Goal: Task Accomplishment & Management: Use online tool/utility

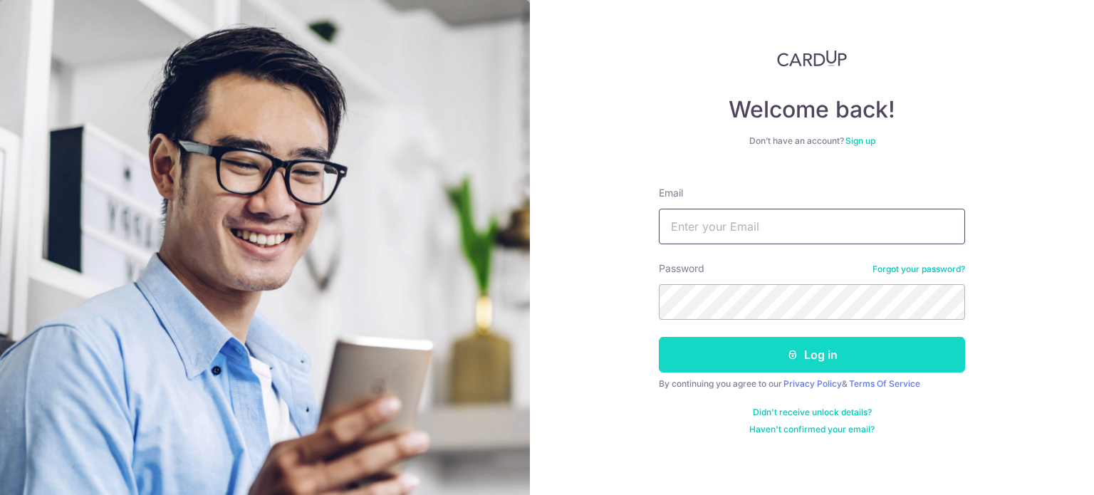
type input "[EMAIL_ADDRESS][DOMAIN_NAME]"
click at [774, 346] on button "Log in" at bounding box center [812, 355] width 306 height 36
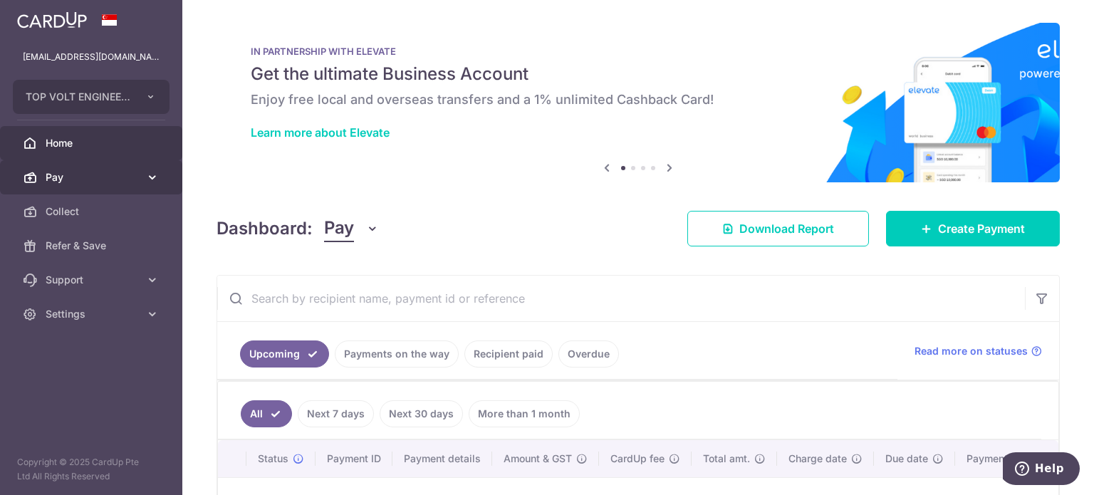
click at [83, 182] on span "Pay" at bounding box center [93, 177] width 94 height 14
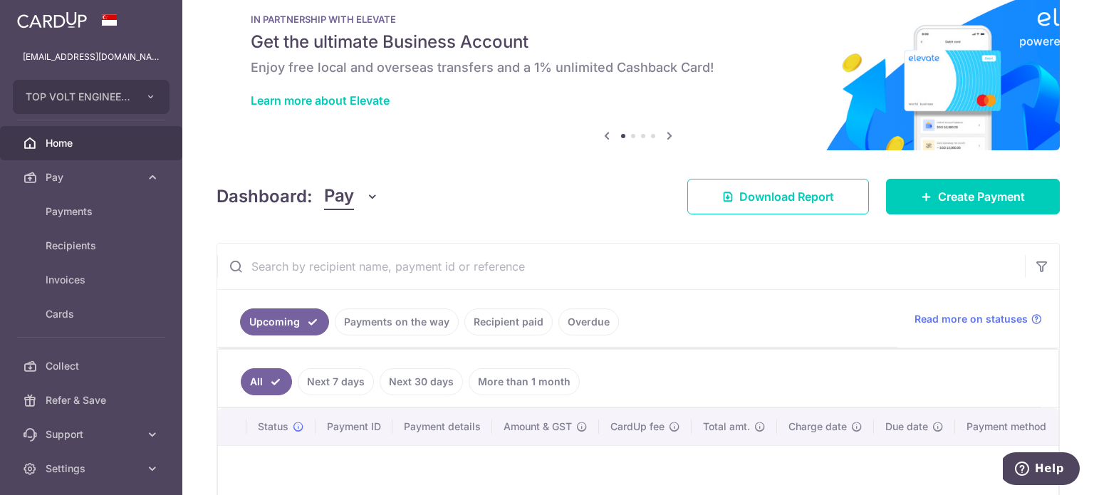
scroll to position [71, 0]
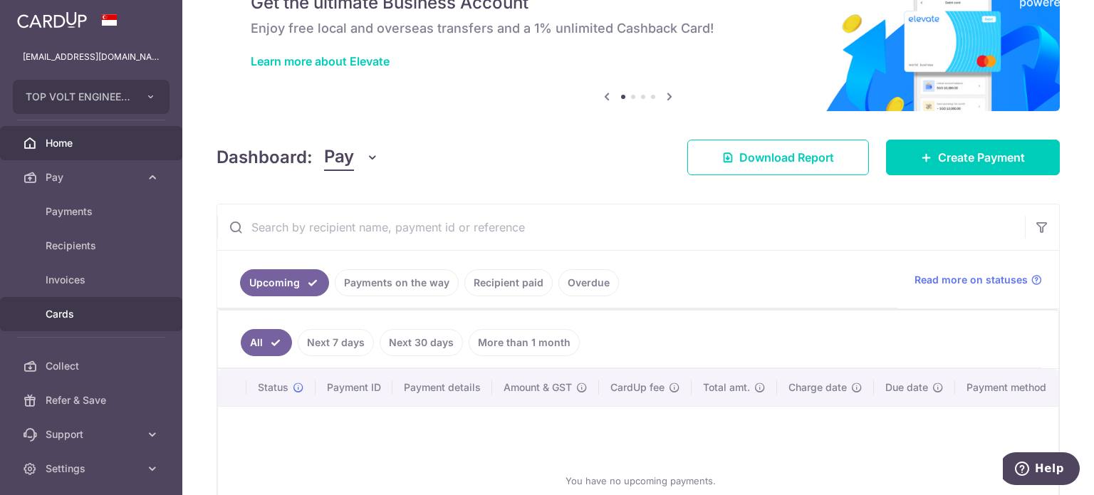
click at [49, 314] on span "Cards" at bounding box center [93, 314] width 94 height 14
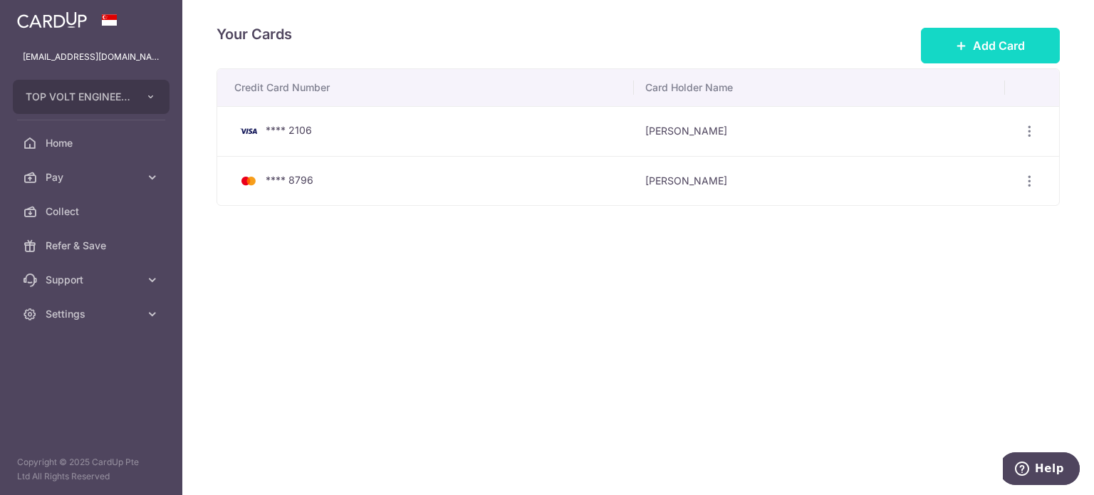
click at [1003, 45] on span "Add Card" at bounding box center [999, 45] width 52 height 17
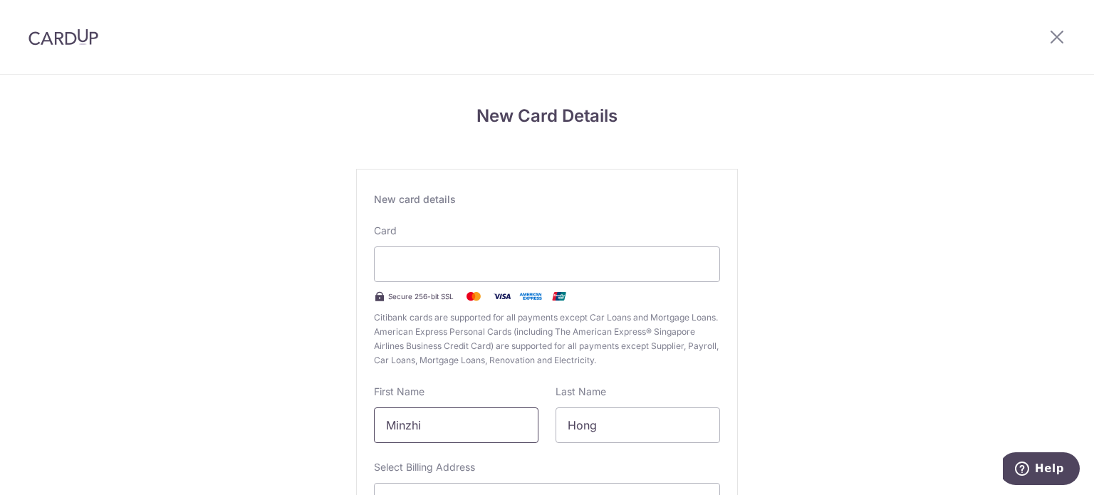
click at [481, 430] on input "Minzhi" at bounding box center [456, 426] width 165 height 36
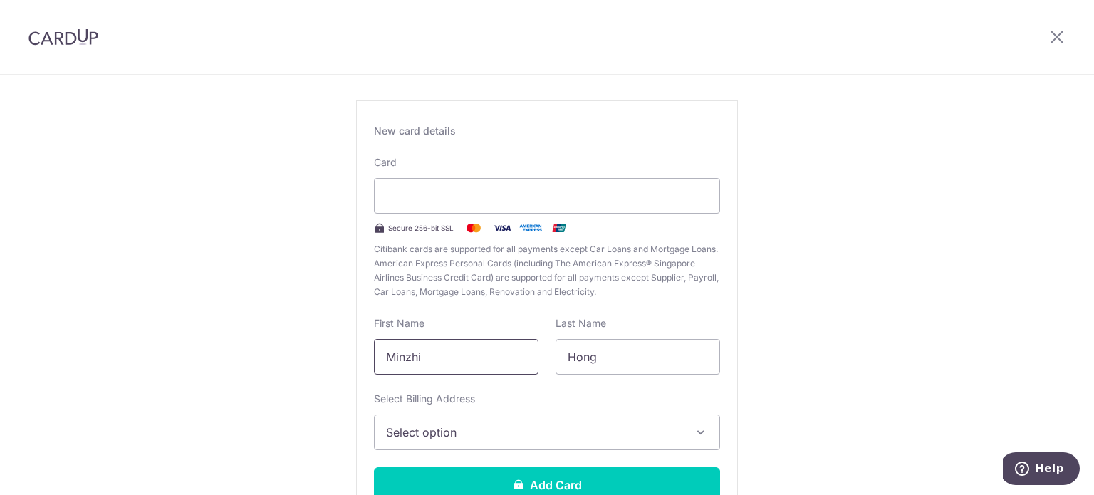
scroll to position [71, 0]
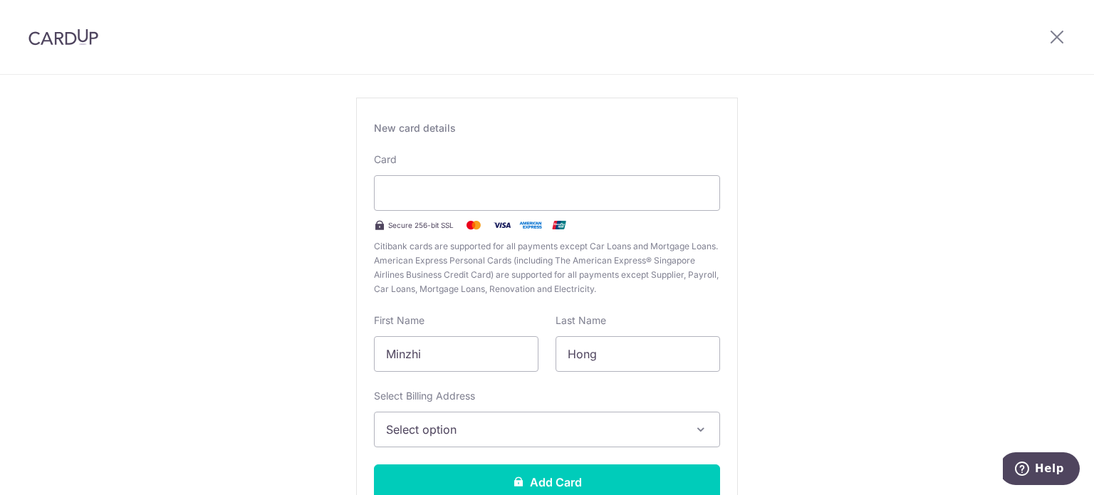
click at [450, 432] on span "Select option" at bounding box center [534, 429] width 296 height 17
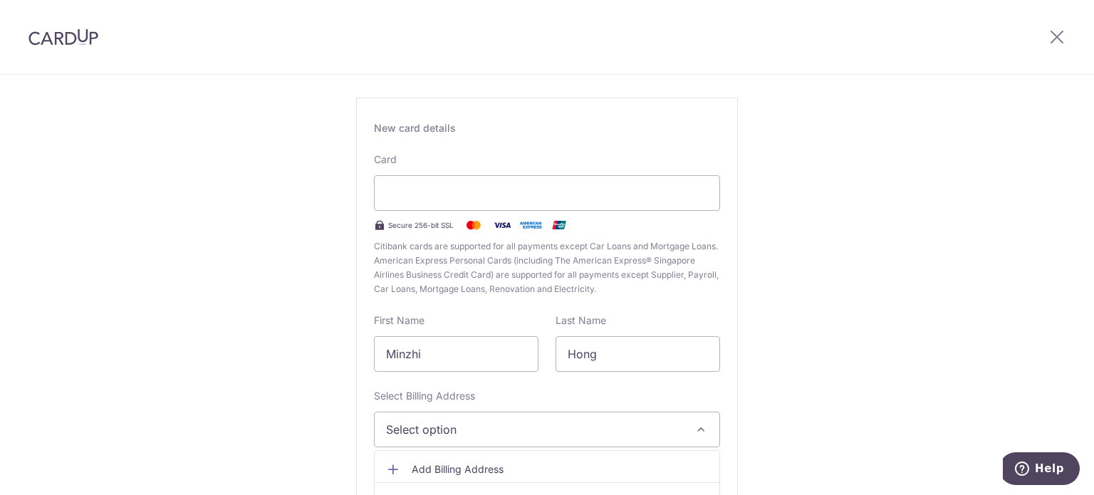
click at [802, 253] on div "New Card Details New card details Card Secure 256-bit SSL Citibank cards are su…" at bounding box center [547, 303] width 1094 height 598
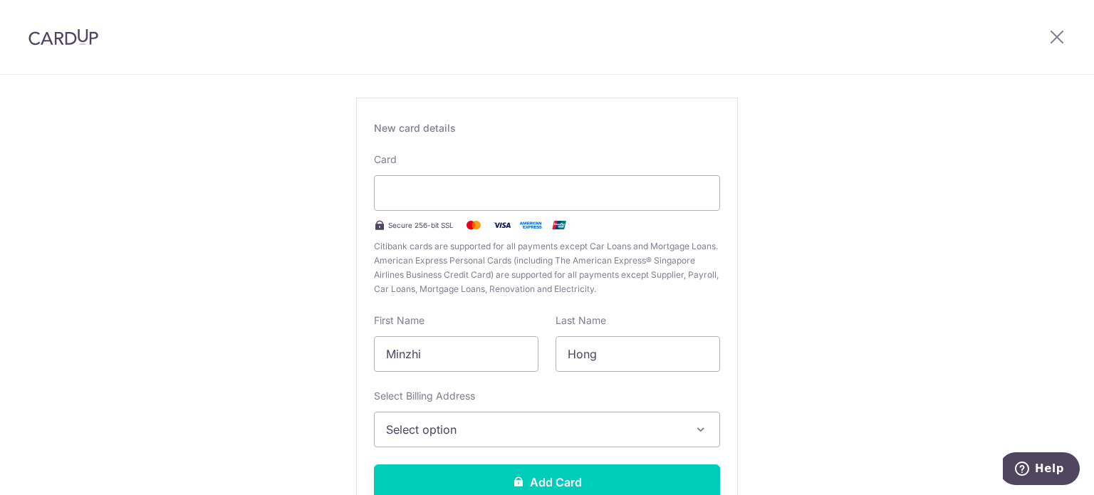
click at [849, 160] on div "New Card Details New card details Card Secure 256-bit SSL Citibank cards are su…" at bounding box center [547, 303] width 1094 height 598
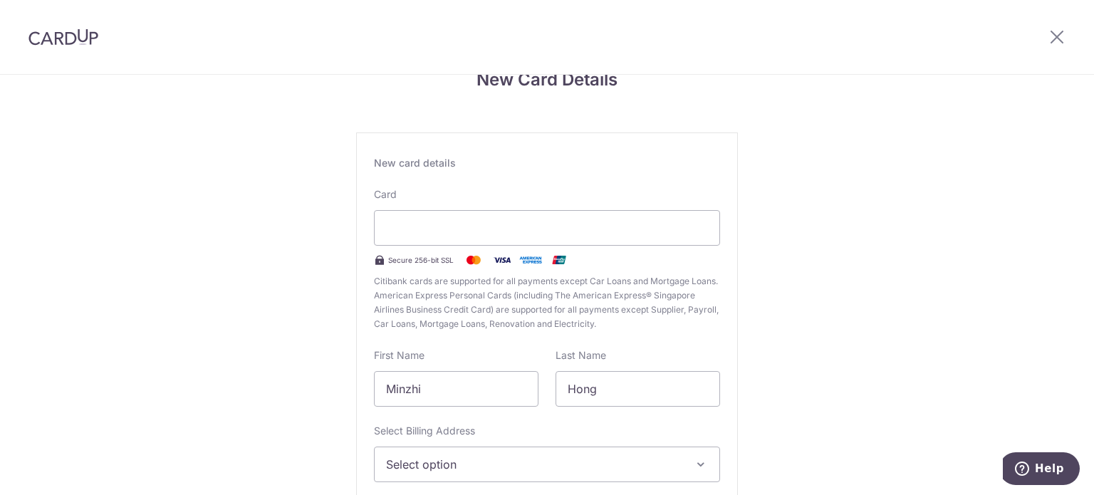
scroll to position [0, 0]
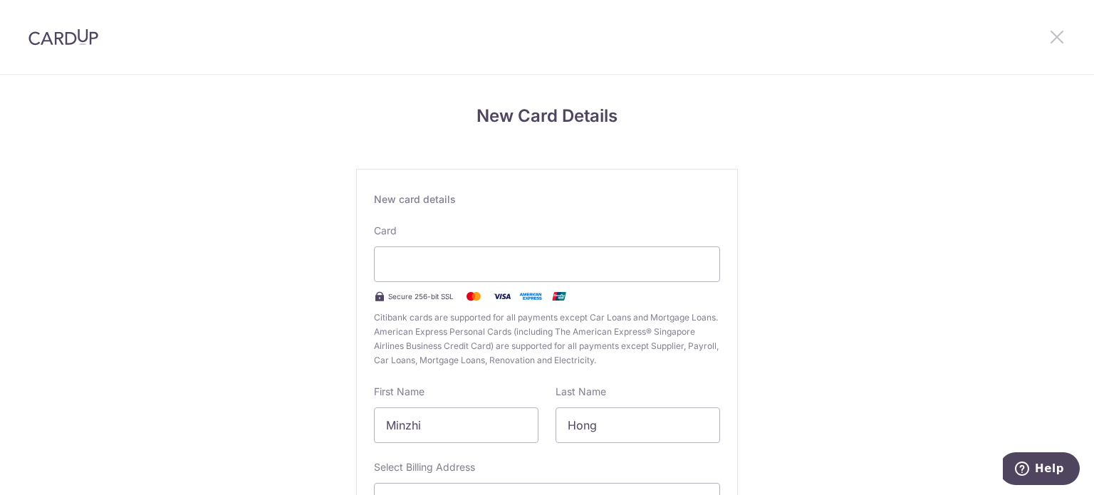
click at [1057, 39] on icon at bounding box center [1057, 37] width 17 height 18
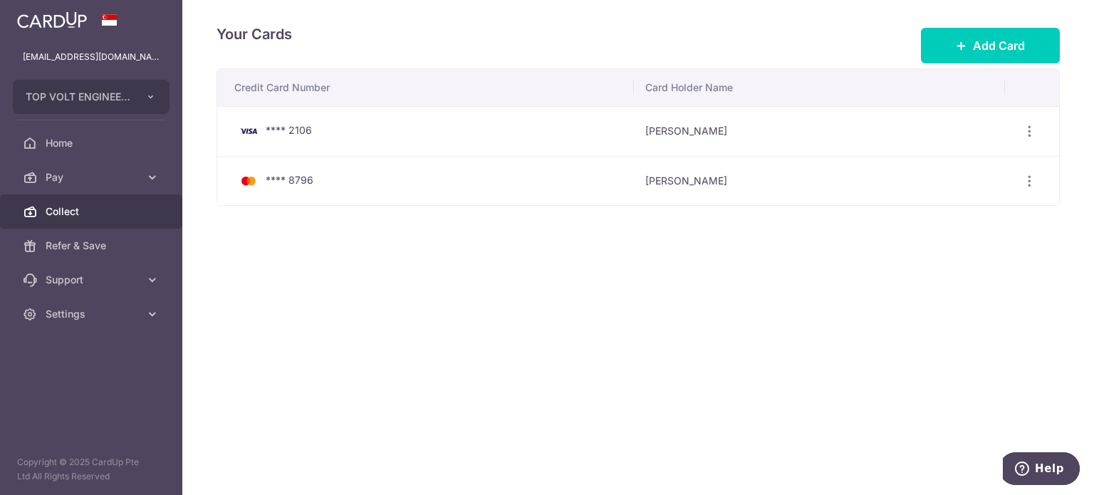
click at [50, 214] on span "Collect" at bounding box center [93, 211] width 94 height 14
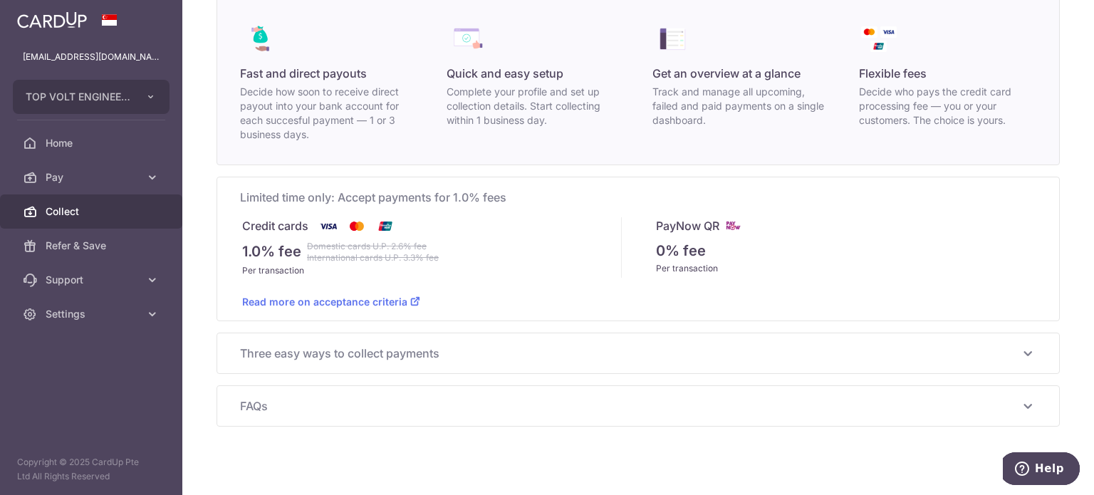
scroll to position [128, 0]
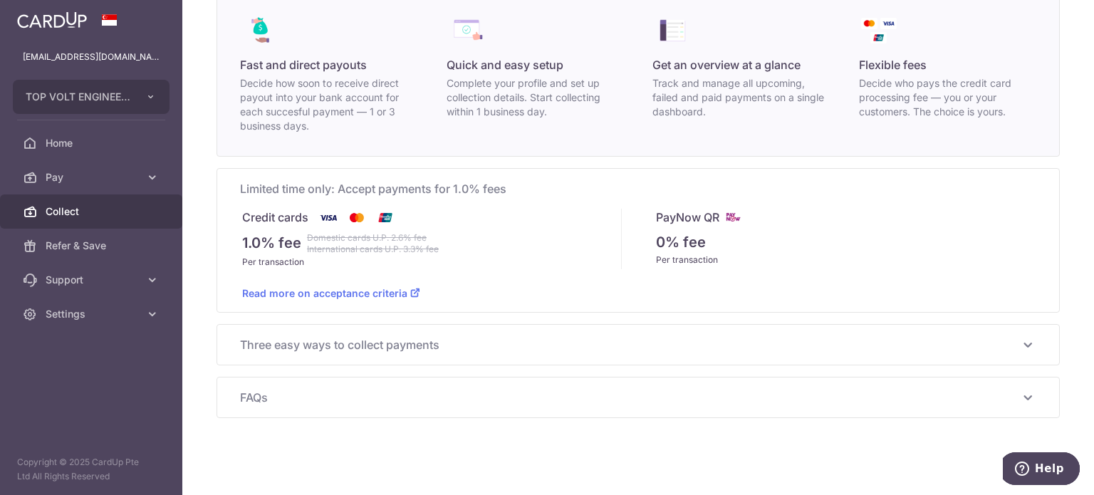
click at [412, 341] on span "Three easy ways to collect payments" at bounding box center [629, 344] width 779 height 17
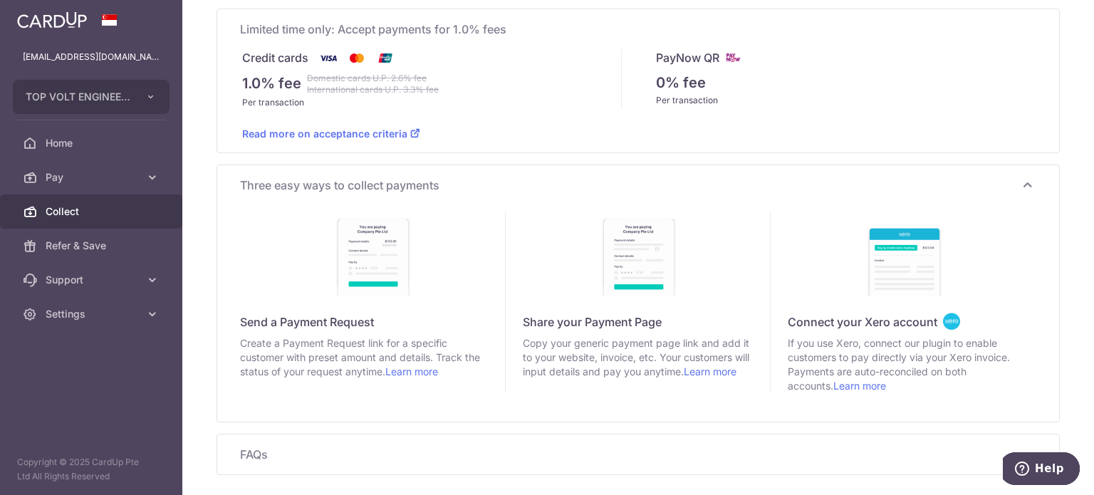
scroll to position [342, 0]
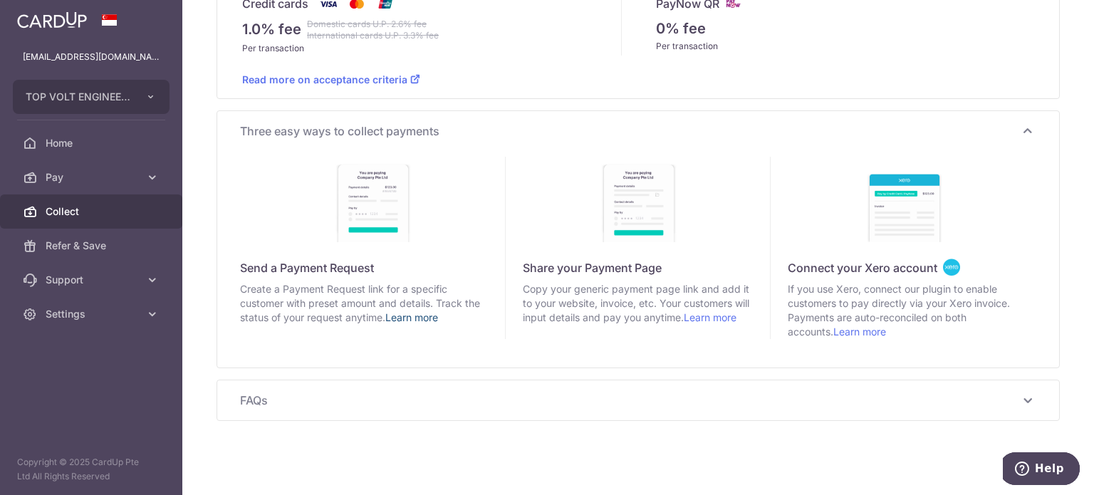
click at [417, 316] on link "Learn more" at bounding box center [411, 317] width 53 height 12
click at [83, 243] on span "Refer & Save" at bounding box center [93, 246] width 94 height 14
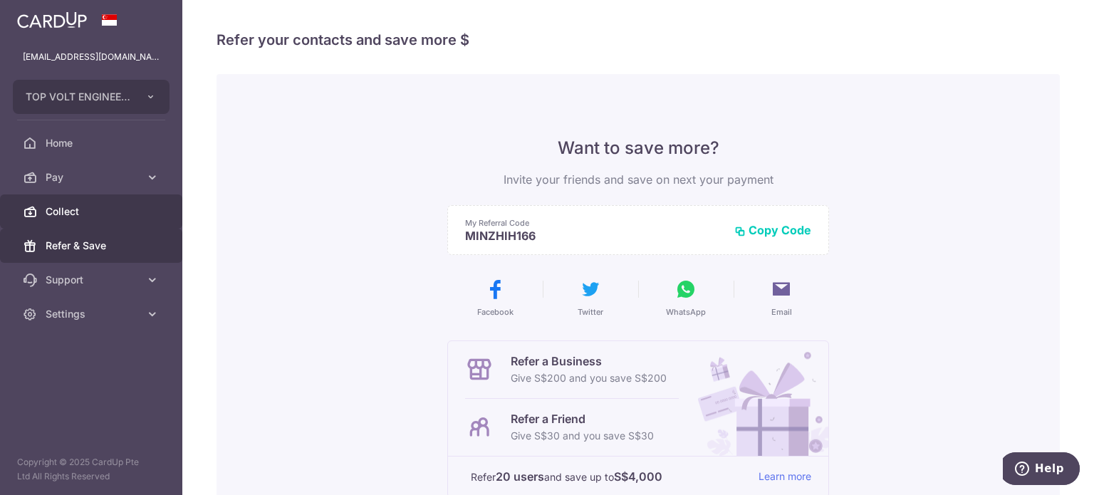
click at [83, 204] on span "Collect" at bounding box center [93, 211] width 94 height 14
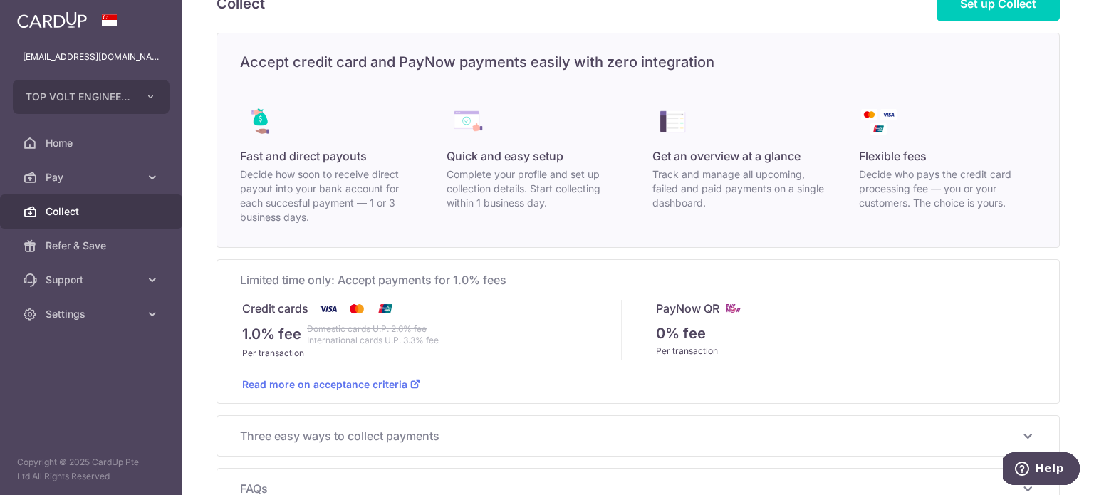
scroll to position [128, 0]
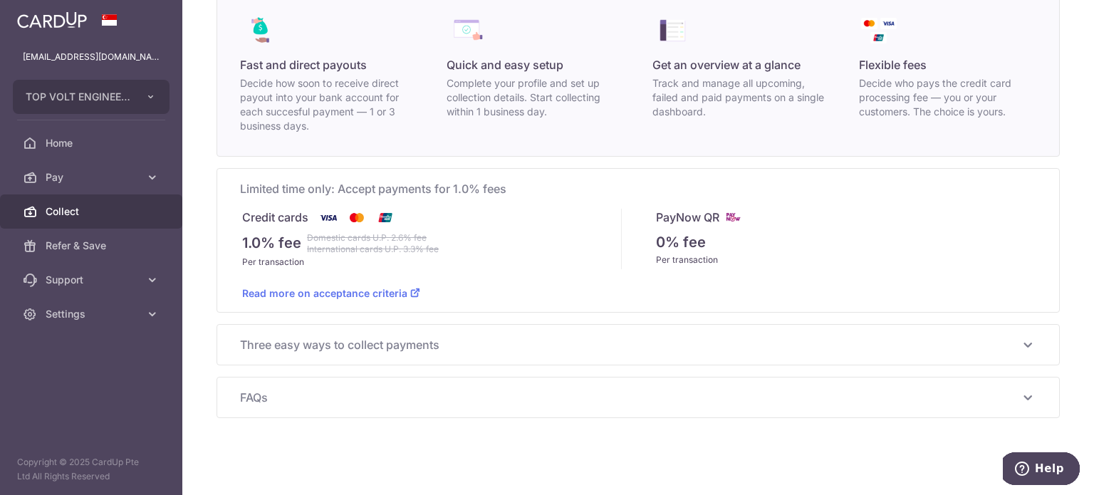
click at [72, 213] on span "Collect" at bounding box center [93, 211] width 94 height 14
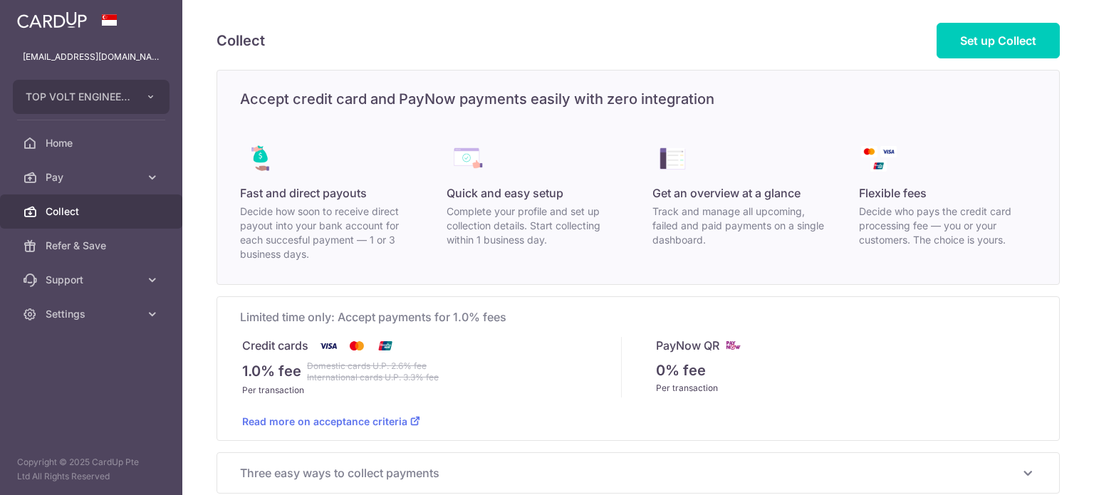
scroll to position [0, 0]
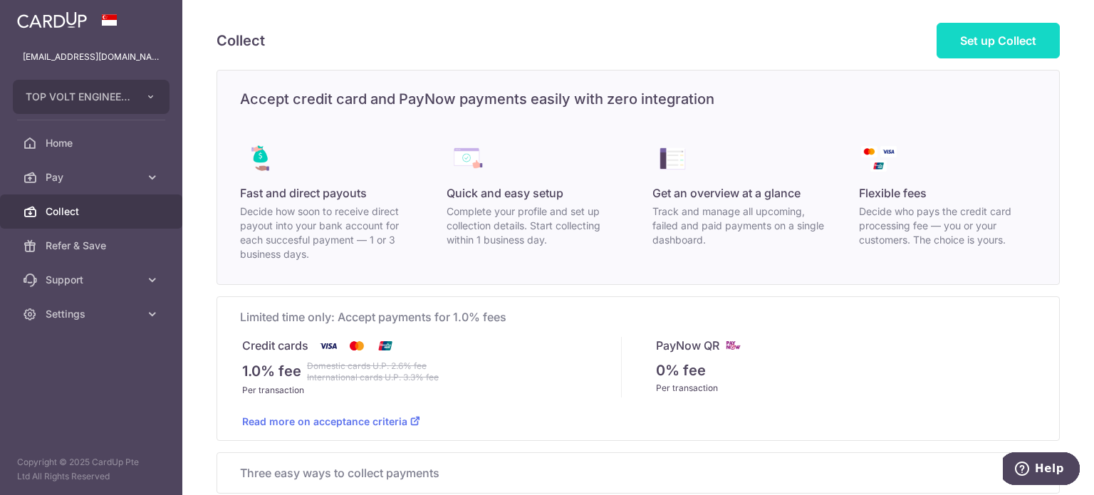
click at [1000, 33] on span "Set up Collect" at bounding box center [998, 40] width 76 height 14
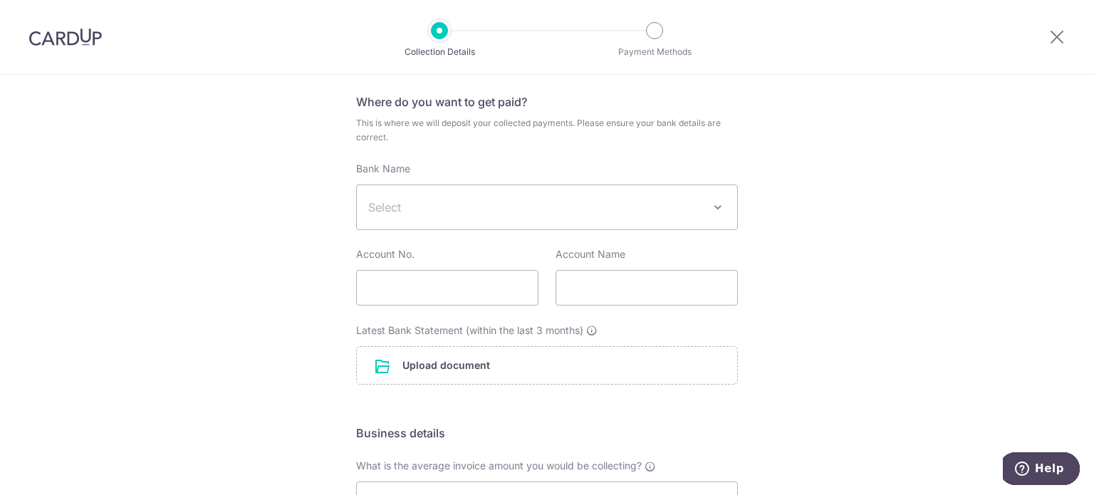
scroll to position [71, 0]
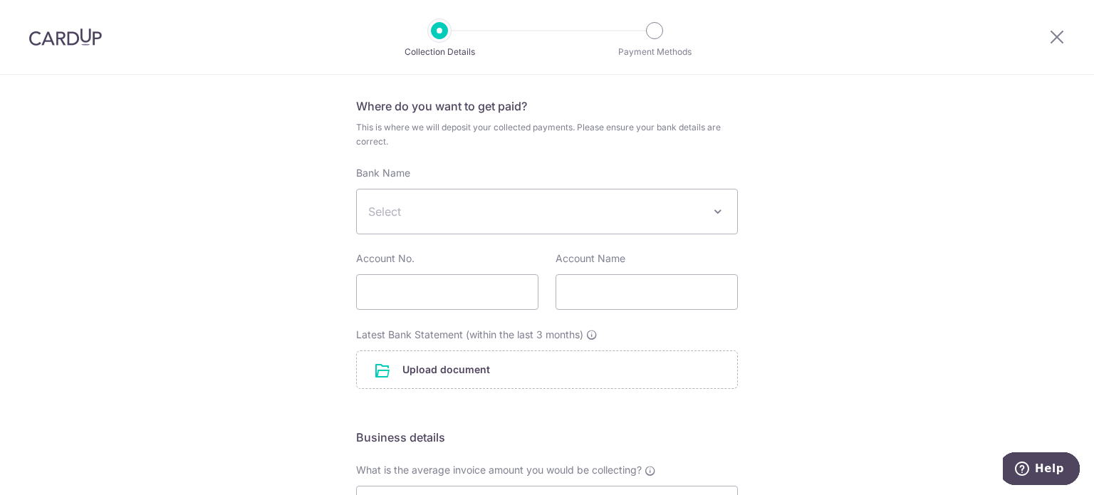
click at [533, 229] on span "Select" at bounding box center [547, 212] width 380 height 44
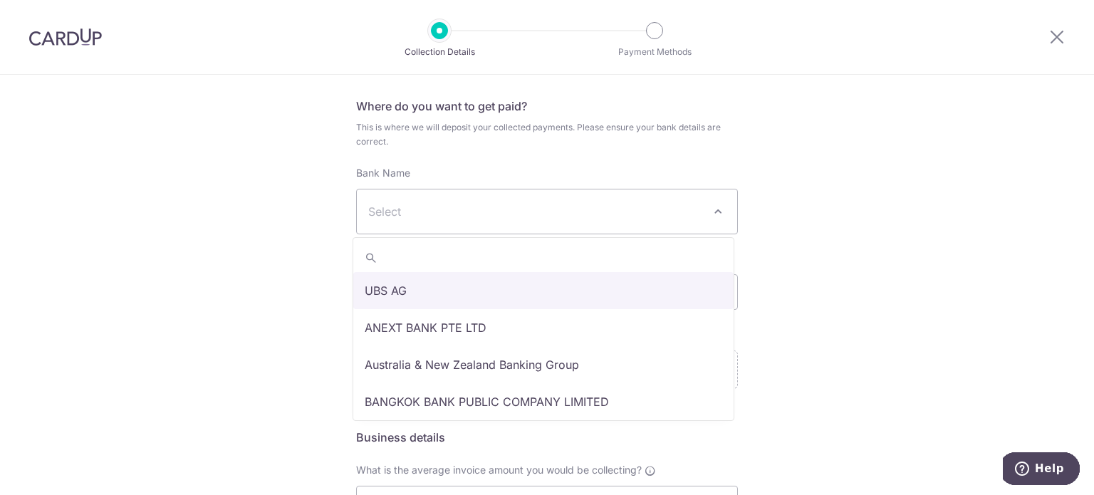
click at [535, 218] on span "Select" at bounding box center [535, 211] width 335 height 17
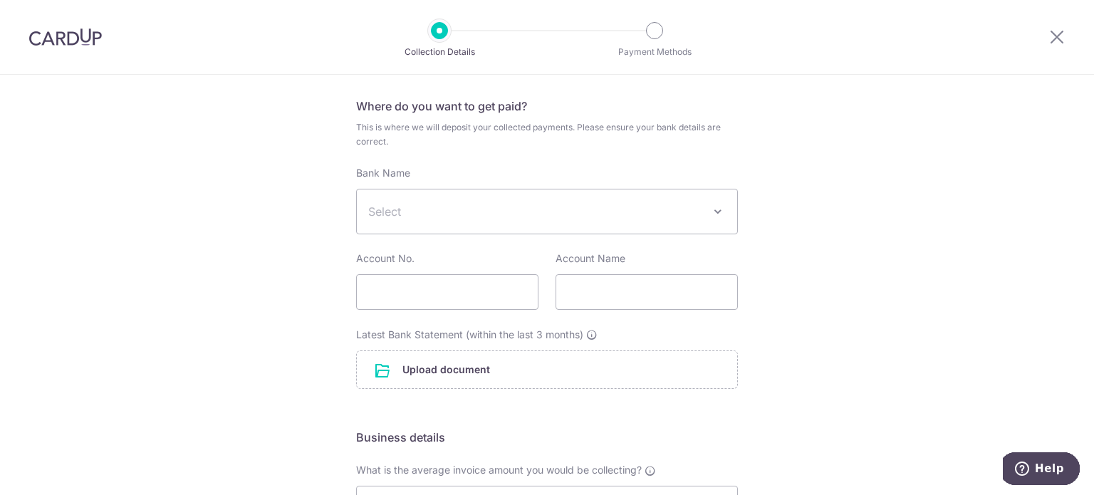
scroll to position [66, 0]
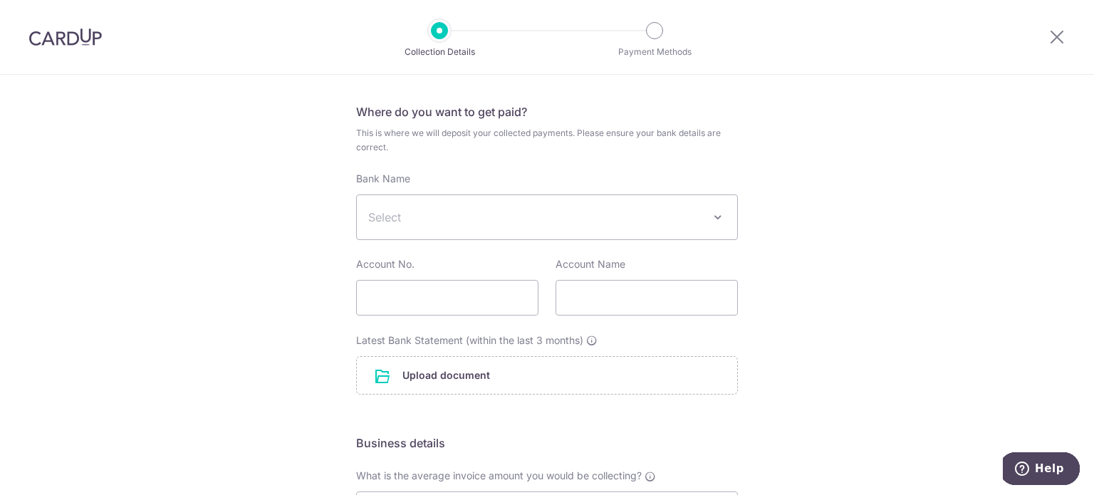
click at [509, 225] on span "Select" at bounding box center [535, 217] width 335 height 17
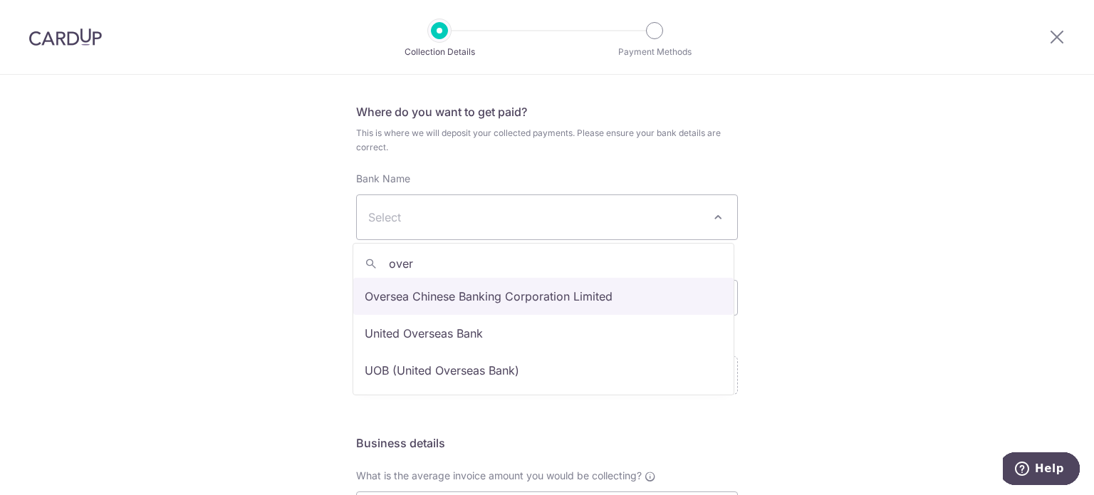
type input "over"
select select "12"
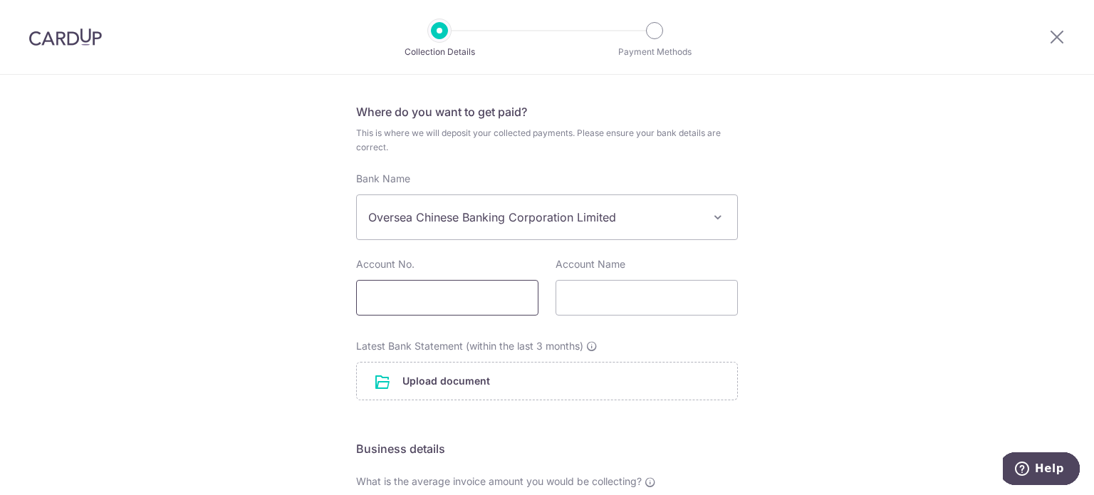
click at [398, 306] on input "text" at bounding box center [447, 298] width 182 height 36
type input "601808389001"
click at [598, 292] on input "text" at bounding box center [647, 298] width 182 height 36
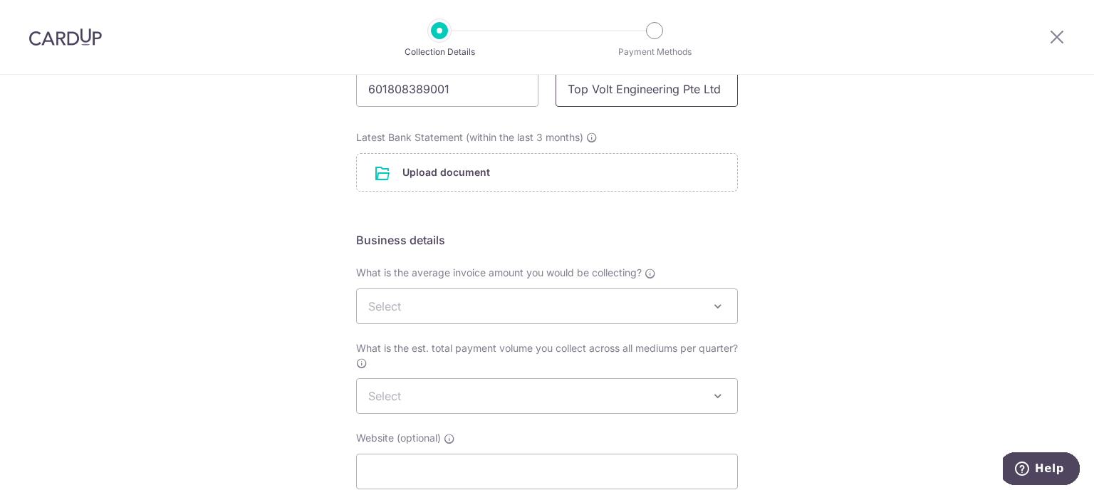
scroll to position [279, 0]
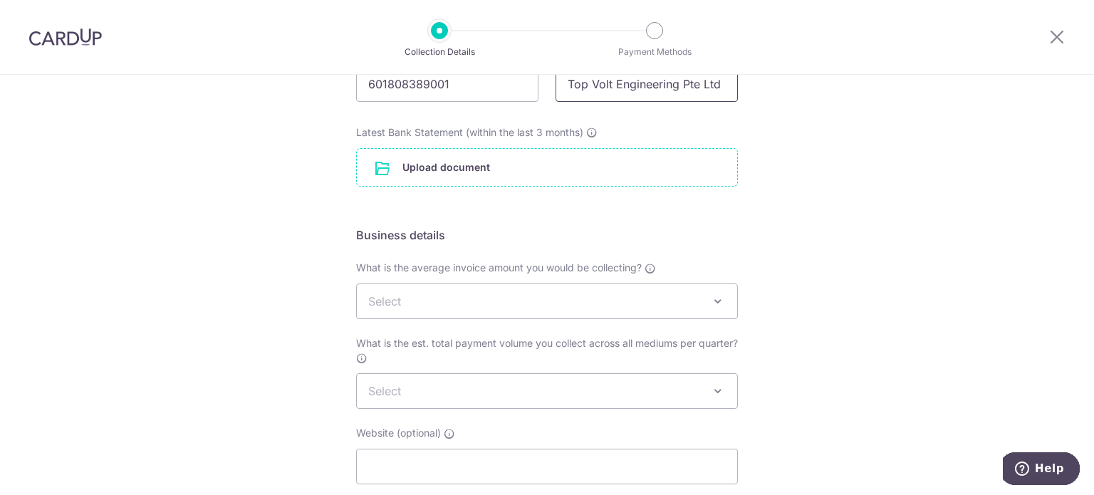
type input "Top Volt Engineering Pte Ltd"
click at [441, 159] on input "file" at bounding box center [547, 167] width 380 height 37
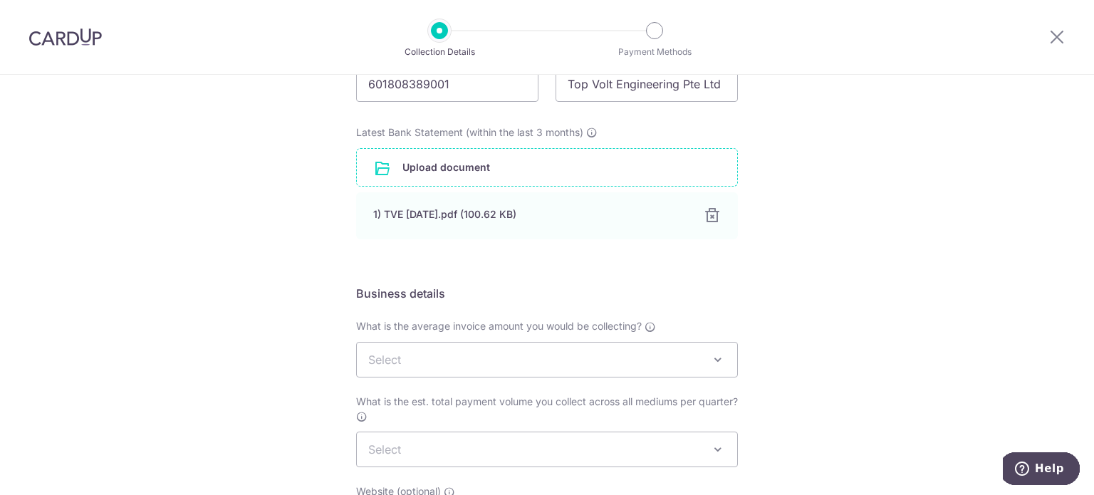
click at [397, 357] on span "Select" at bounding box center [384, 360] width 33 height 14
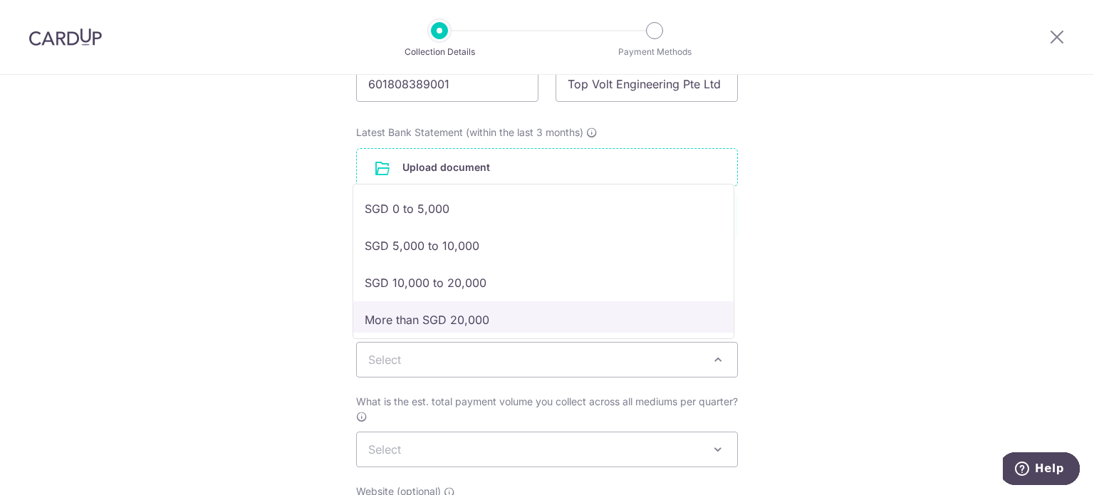
select select "More than SGD 20,000"
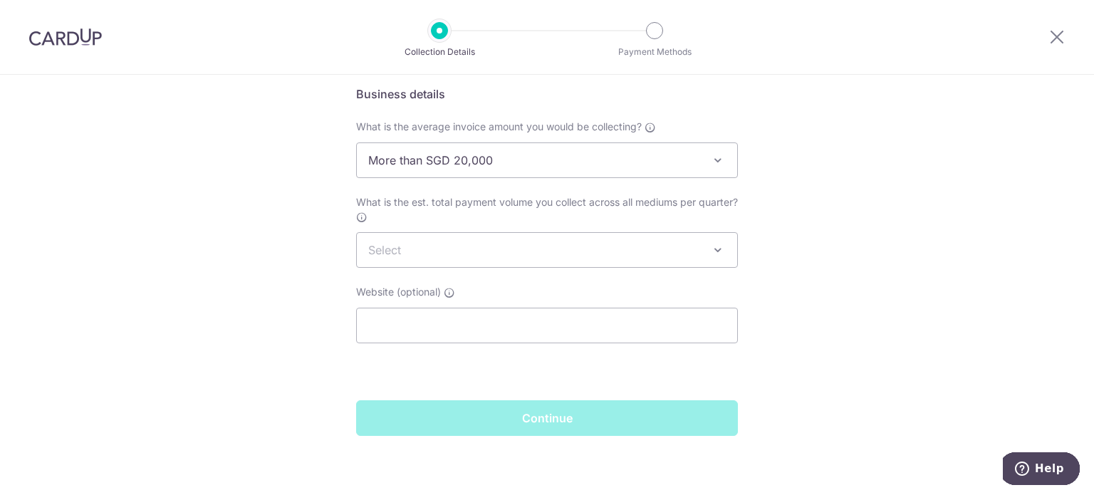
scroll to position [486, 0]
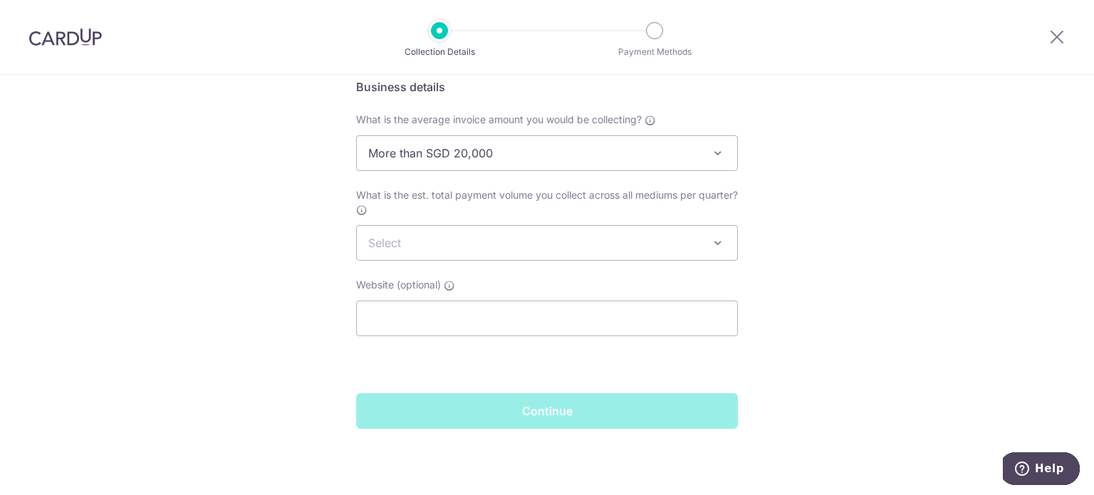
click at [473, 244] on span "Select" at bounding box center [547, 243] width 380 height 34
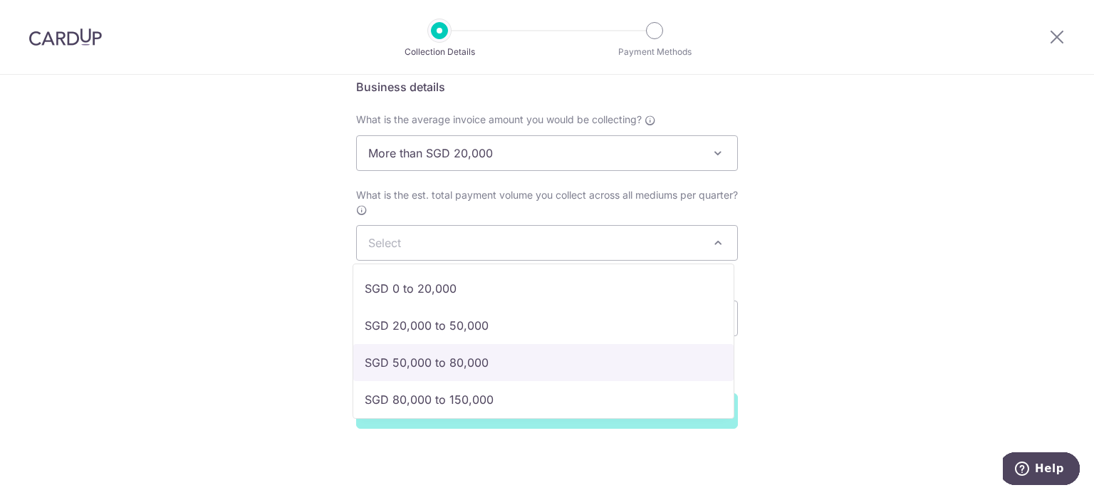
select select "SGD 50,000 to 80,000"
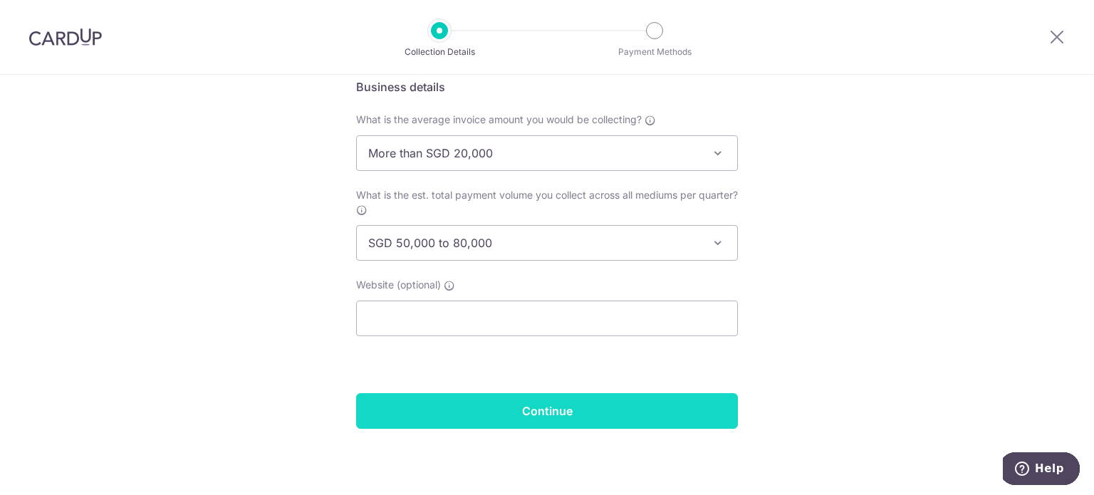
click at [504, 413] on input "Continue" at bounding box center [547, 411] width 382 height 36
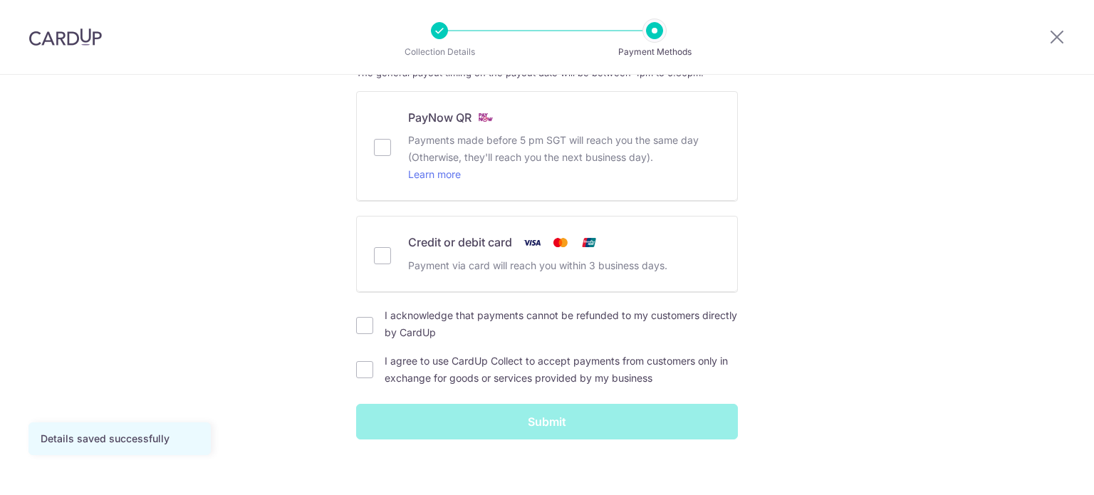
scroll to position [71, 0]
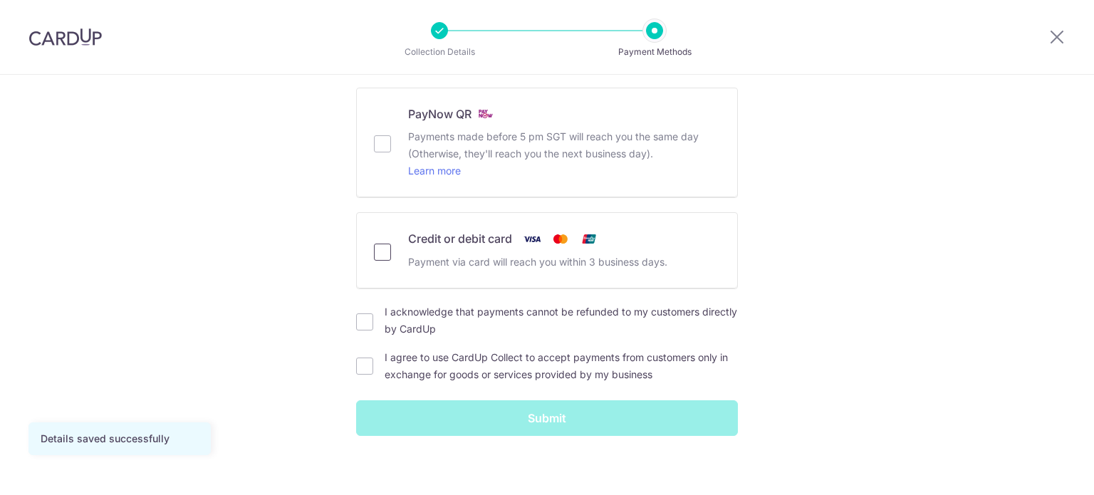
click at [379, 250] on input "Credit or debit card Payment via card will reach you within 3 business days." at bounding box center [382, 252] width 17 height 17
checkbox input "true"
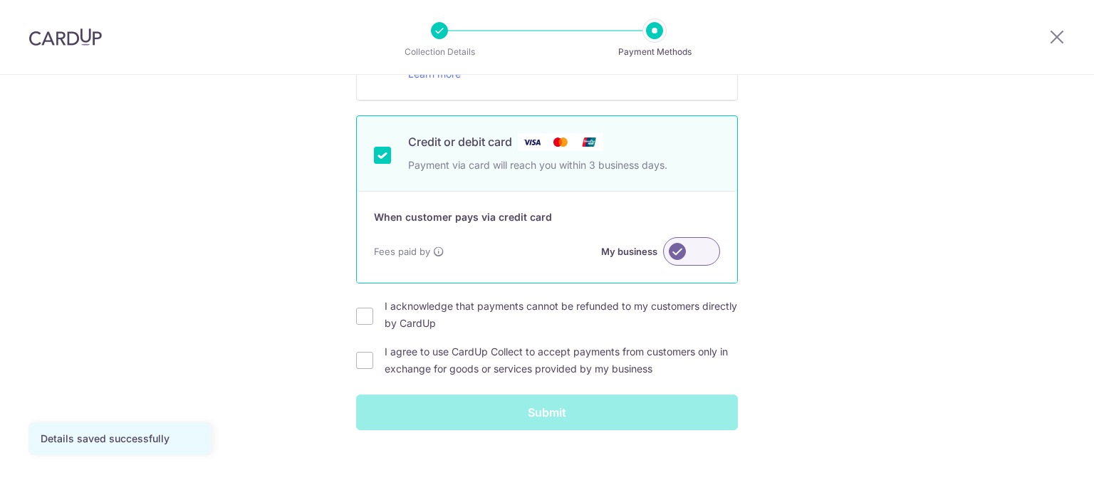
scroll to position [169, 0]
click at [673, 251] on label at bounding box center [691, 251] width 57 height 28
click at [0, 0] on input "My business" at bounding box center [0, 0] width 0 height 0
click at [705, 254] on label at bounding box center [691, 251] width 57 height 28
click at [0, 0] on input "My customer" at bounding box center [0, 0] width 0 height 0
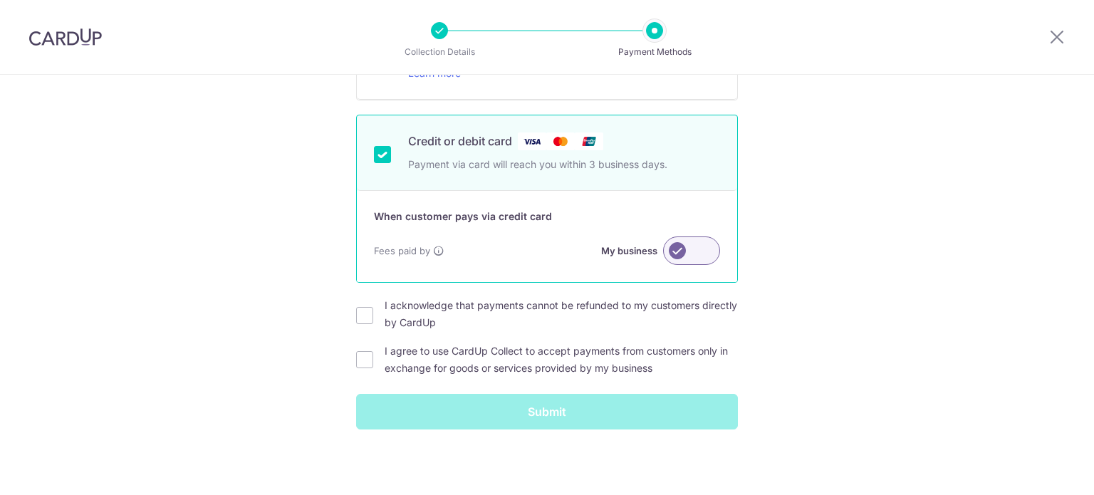
click at [680, 254] on label at bounding box center [691, 251] width 57 height 28
click at [0, 0] on input "My business" at bounding box center [0, 0] width 0 height 0
click at [360, 316] on input "I acknowledge that payments cannot be refunded to my customers directly by Card…" at bounding box center [364, 315] width 17 height 17
checkbox input "true"
click at [362, 367] on div "I agree to use CardUp Collect to accept payments from customers only in exchang…" at bounding box center [547, 360] width 382 height 34
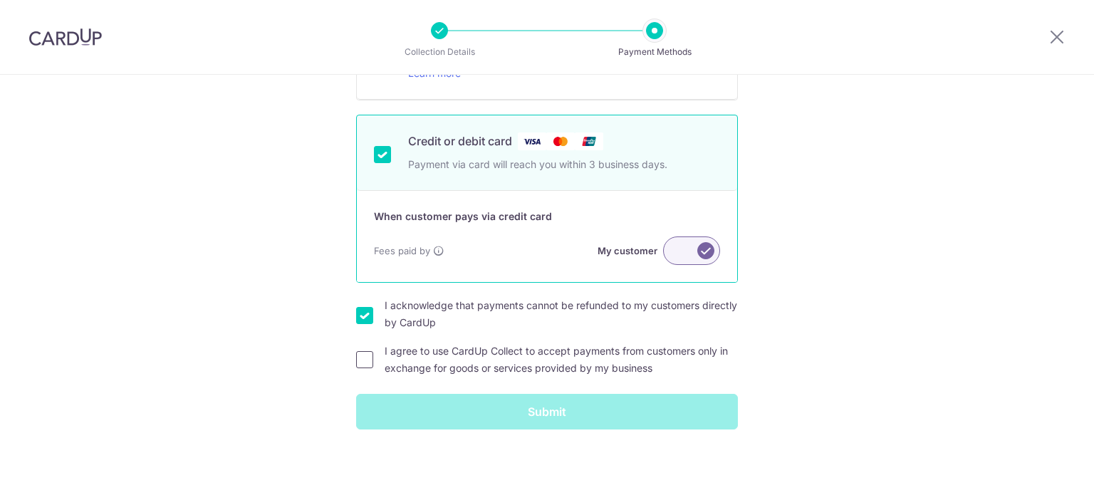
click at [363, 358] on input "I agree to use CardUp Collect to accept payments from customers only in exchang…" at bounding box center [364, 359] width 17 height 17
checkbox input "true"
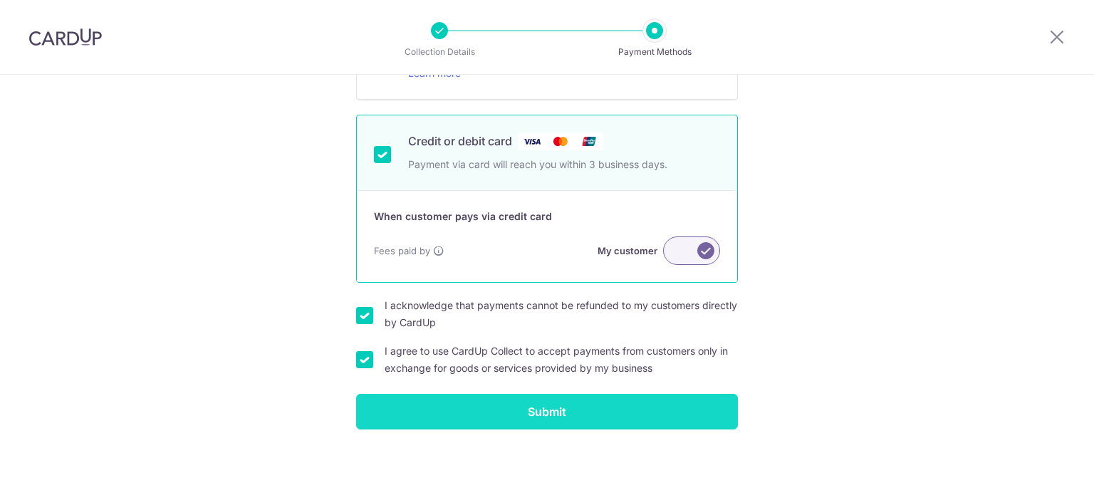
click at [519, 410] on input "Submit" at bounding box center [547, 412] width 382 height 36
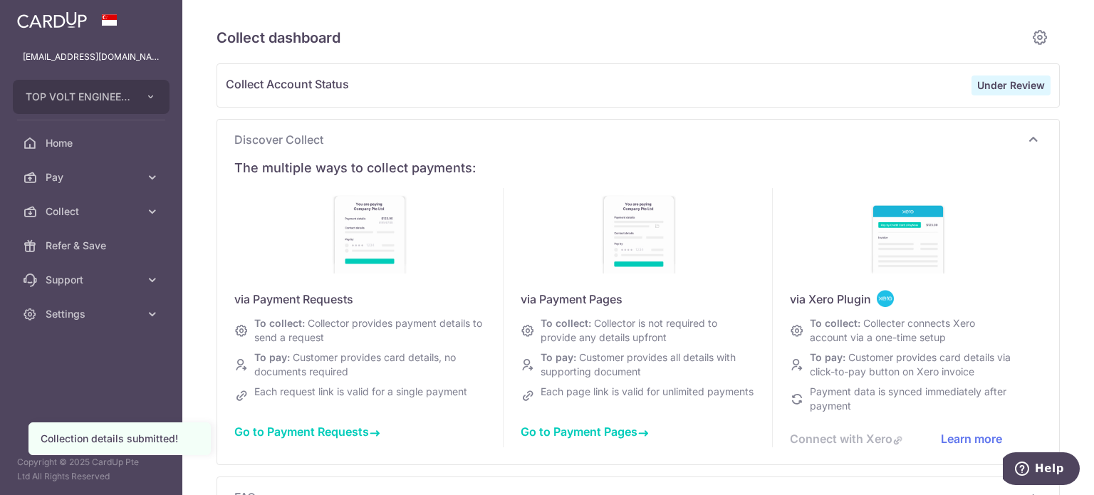
click at [331, 428] on span "Go to Payment Requests" at bounding box center [307, 432] width 146 height 14
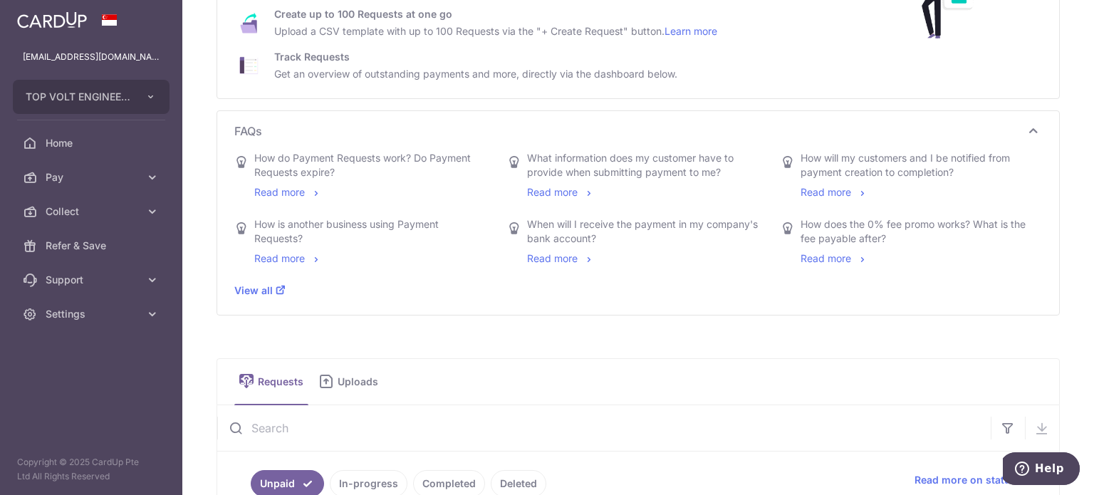
scroll to position [499, 0]
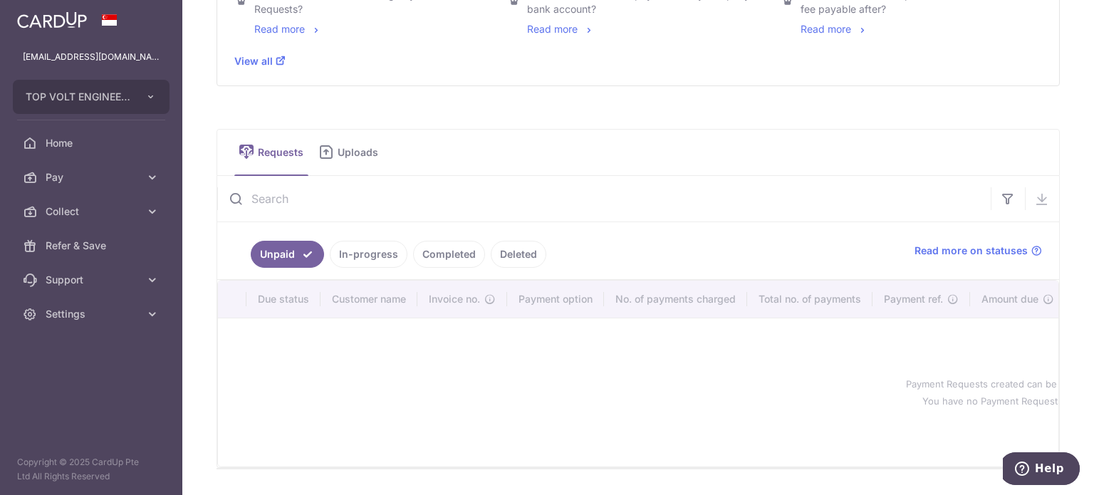
click at [323, 150] on icon at bounding box center [326, 152] width 17 height 18
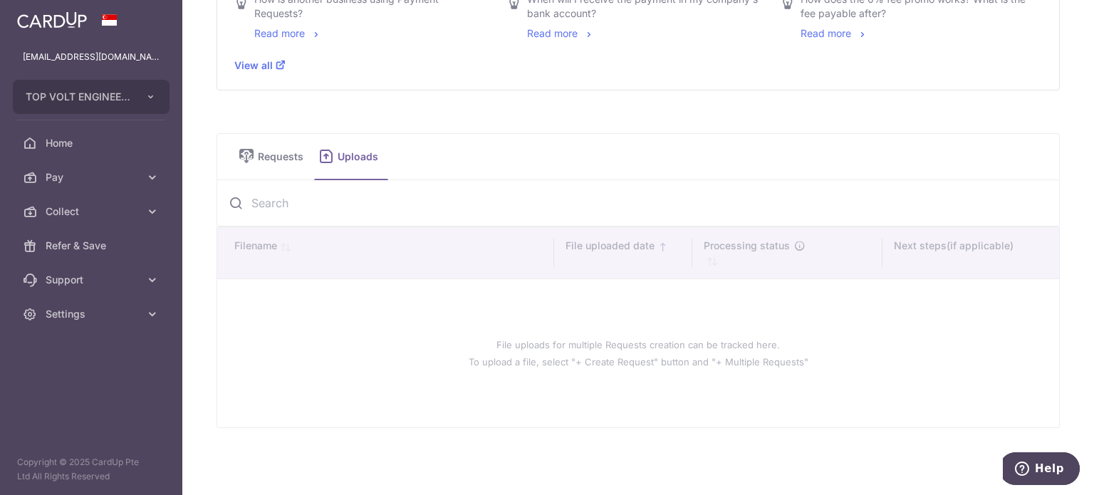
scroll to position [493, 0]
click at [280, 157] on span "Requests" at bounding box center [283, 158] width 51 height 14
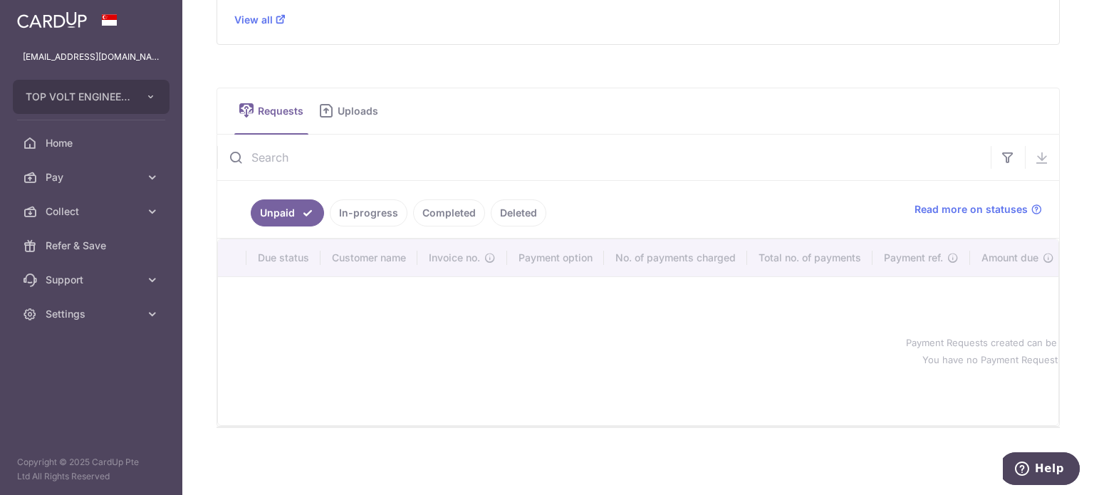
scroll to position [544, 0]
click at [958, 194] on div "Unpaid In-progress Completed Deleted Read more on statuses" at bounding box center [638, 210] width 842 height 58
click at [950, 204] on span "Read more on statuses" at bounding box center [971, 209] width 113 height 14
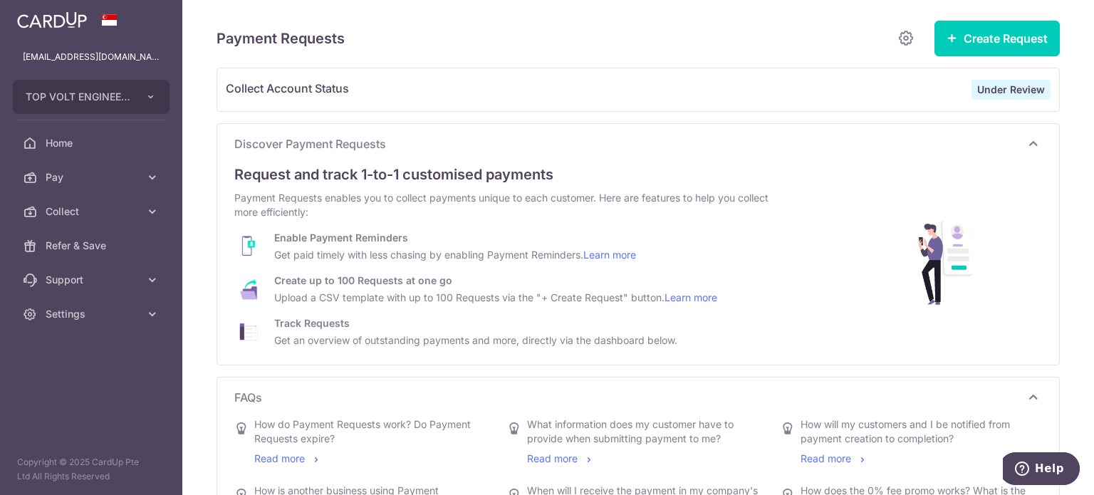
scroll to position [0, 0]
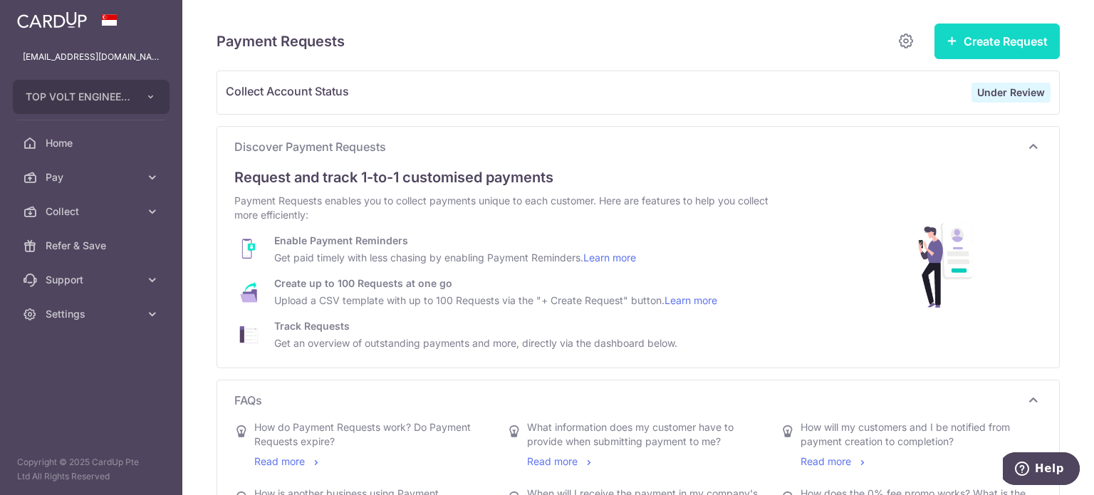
click at [984, 47] on button "Create Request" at bounding box center [997, 42] width 125 height 36
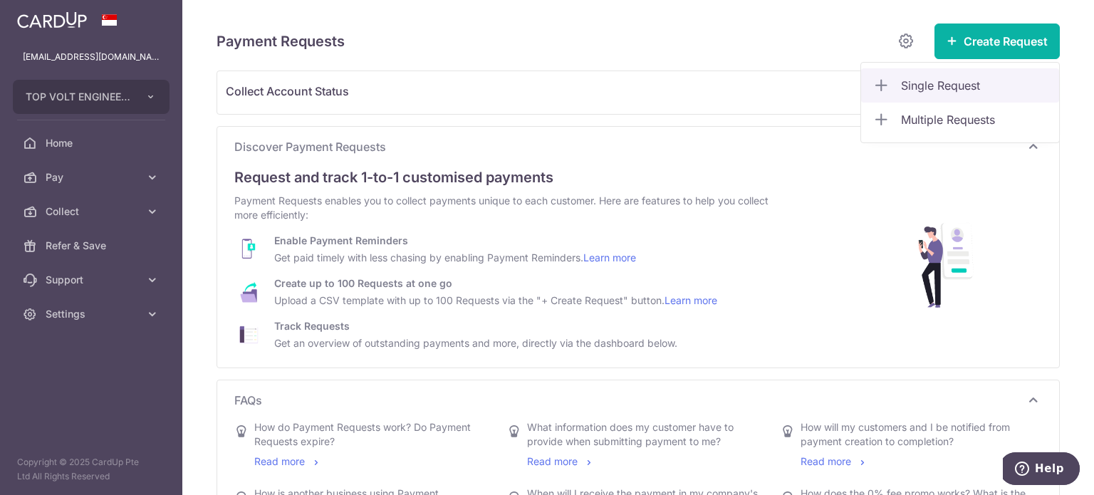
click at [903, 83] on span "Single Request" at bounding box center [974, 85] width 147 height 17
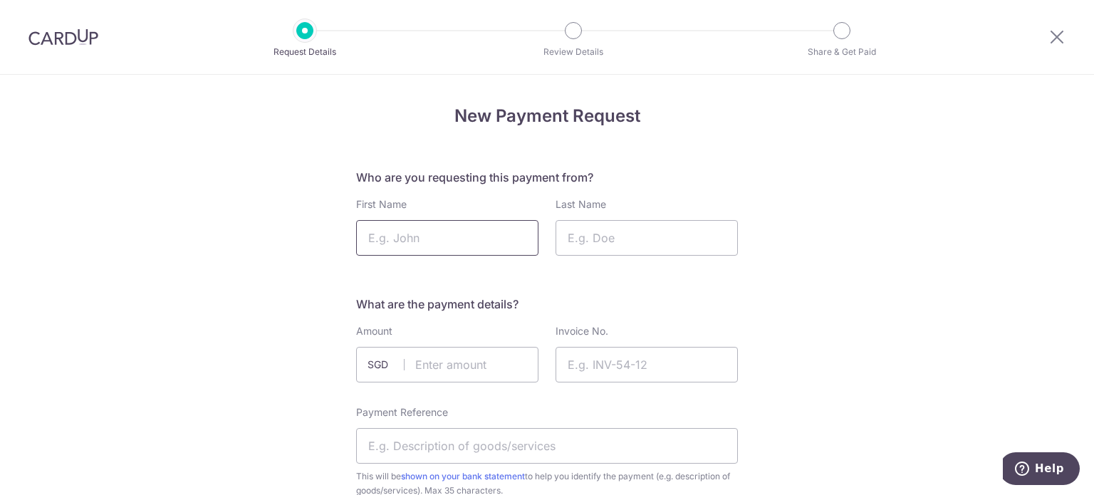
click at [450, 237] on input "First Name" at bounding box center [447, 238] width 182 height 36
click at [460, 361] on input "text" at bounding box center [447, 365] width 182 height 36
click at [591, 369] on input "Invoice No." at bounding box center [647, 365] width 182 height 36
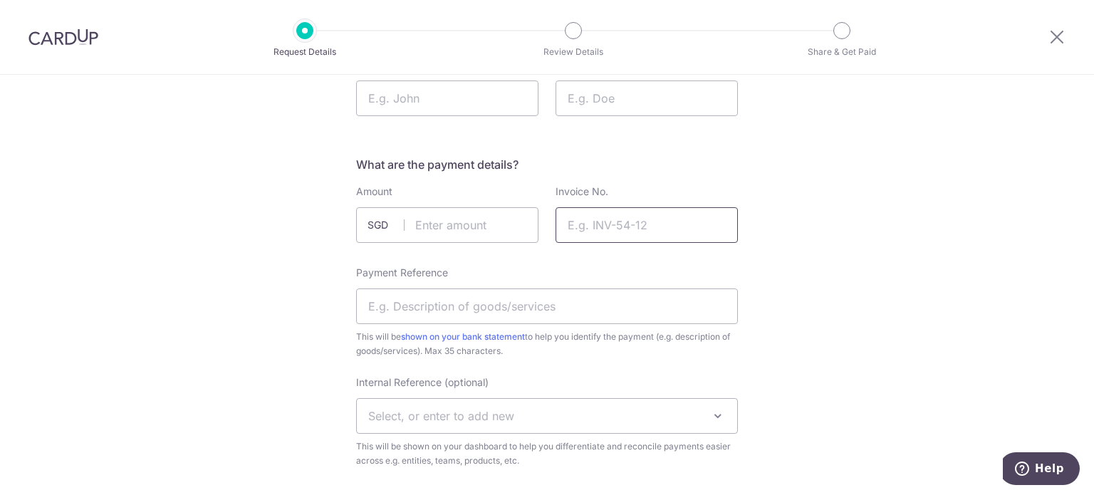
scroll to position [142, 0]
click at [475, 299] on input "Payment Reference" at bounding box center [547, 304] width 382 height 36
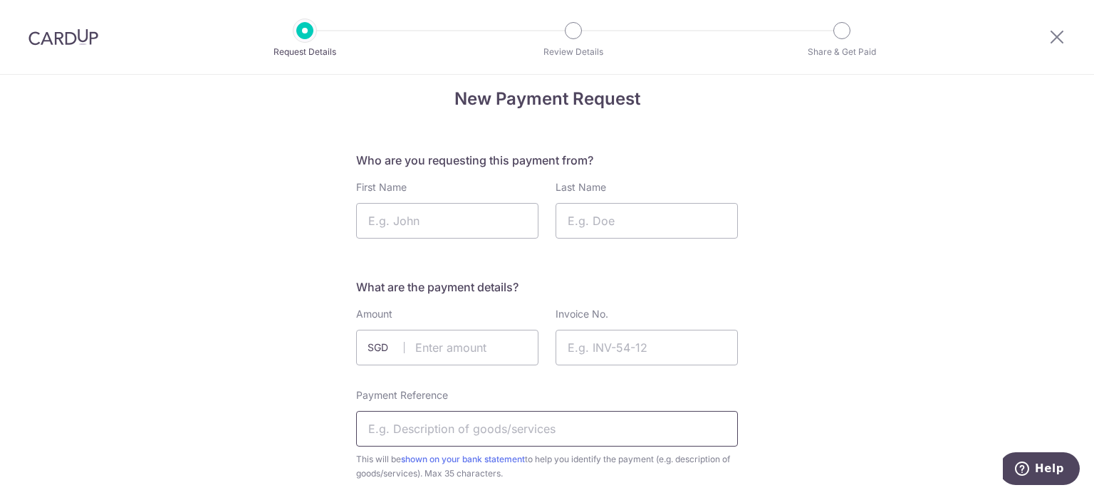
scroll to position [0, 0]
